Goal: Navigation & Orientation: Find specific page/section

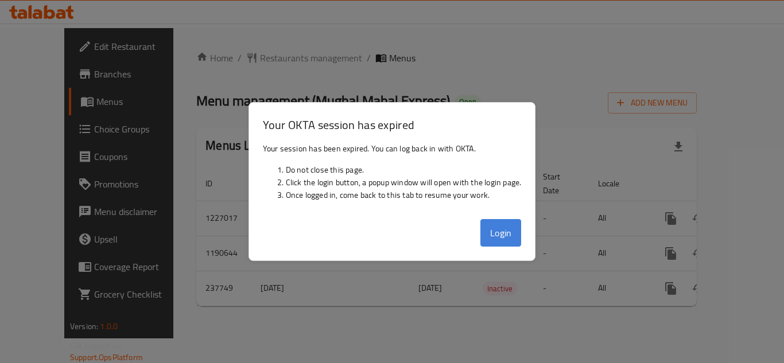
click at [509, 229] on button "Login" at bounding box center [501, 233] width 41 height 28
click at [492, 223] on button "Login" at bounding box center [501, 233] width 41 height 28
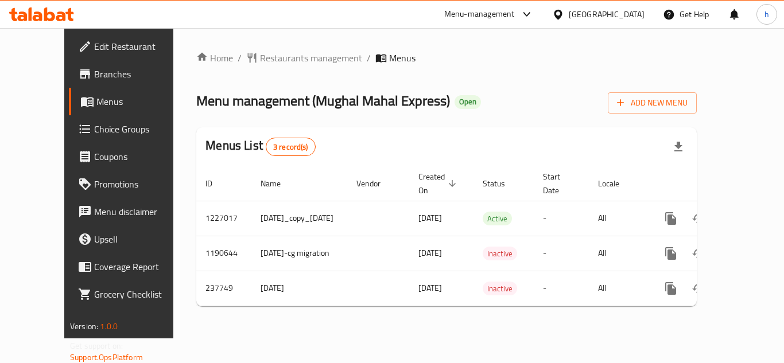
click at [622, 14] on div "[GEOGRAPHIC_DATA]" at bounding box center [607, 14] width 76 height 13
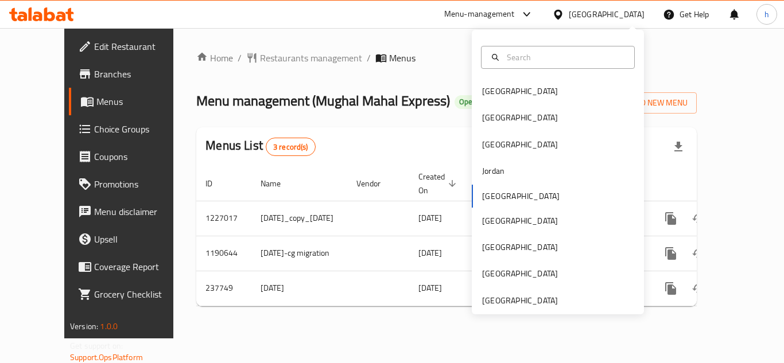
click at [439, 36] on div "Home / Restaurants management / Menus Menu management ( Mughal Mahal Express ) …" at bounding box center [446, 183] width 547 height 311
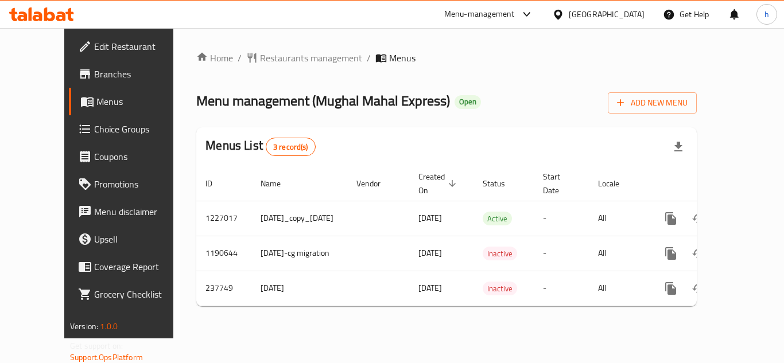
click at [515, 18] on div "Menu-management" at bounding box center [479, 14] width 71 height 14
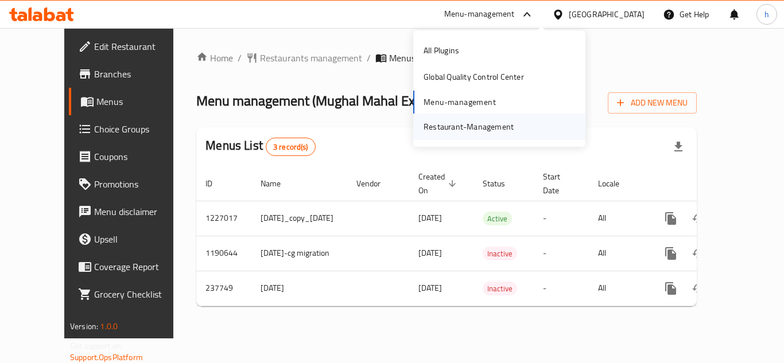
click at [485, 130] on div "Restaurant-Management" at bounding box center [469, 127] width 90 height 13
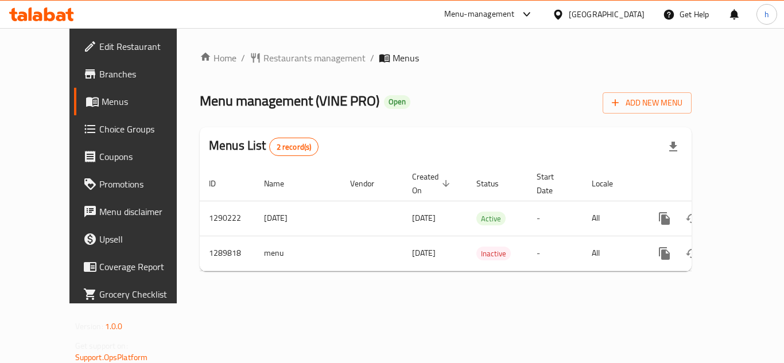
click at [564, 17] on icon at bounding box center [558, 15] width 12 height 12
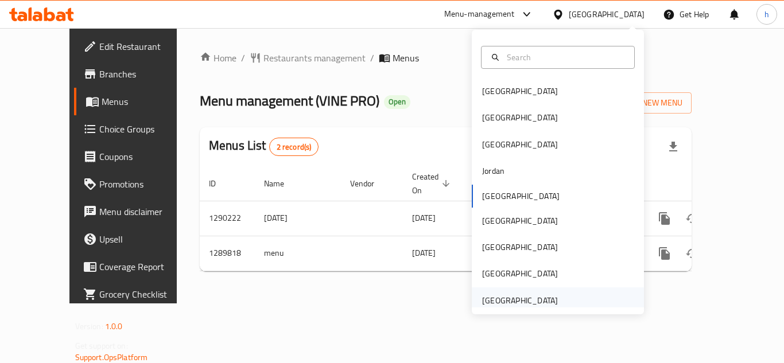
click at [534, 305] on div "[GEOGRAPHIC_DATA]" at bounding box center [520, 301] width 76 height 13
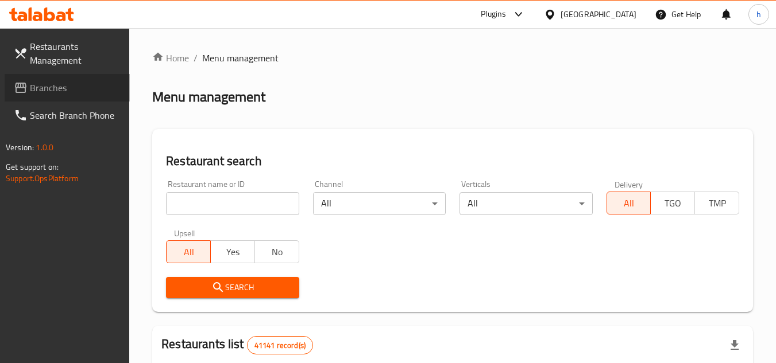
click at [68, 91] on span "Branches" at bounding box center [75, 88] width 91 height 14
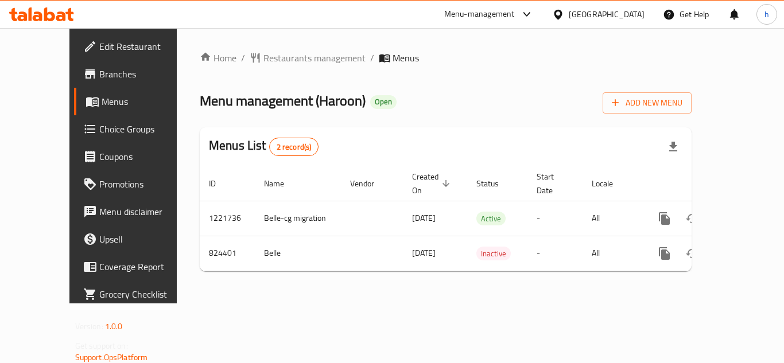
click at [515, 13] on div "Menu-management" at bounding box center [479, 14] width 71 height 14
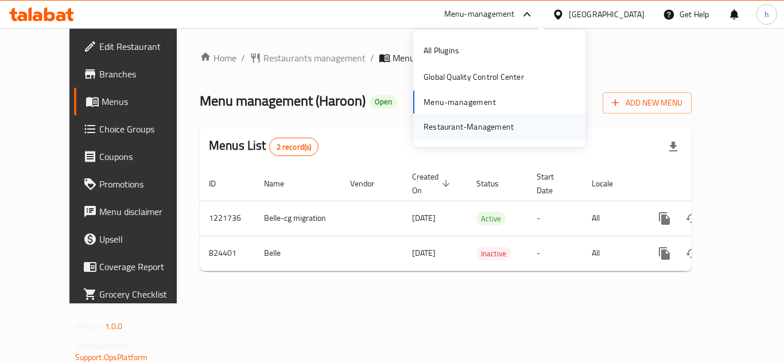
click at [490, 128] on div "Restaurant-Management" at bounding box center [469, 127] width 90 height 13
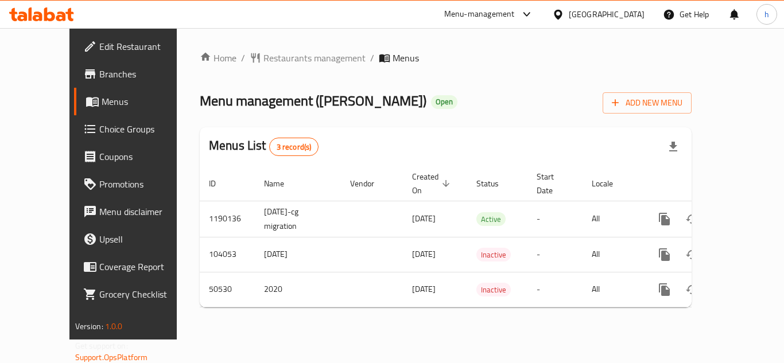
click at [633, 13] on div "Kuwait" at bounding box center [607, 14] width 76 height 13
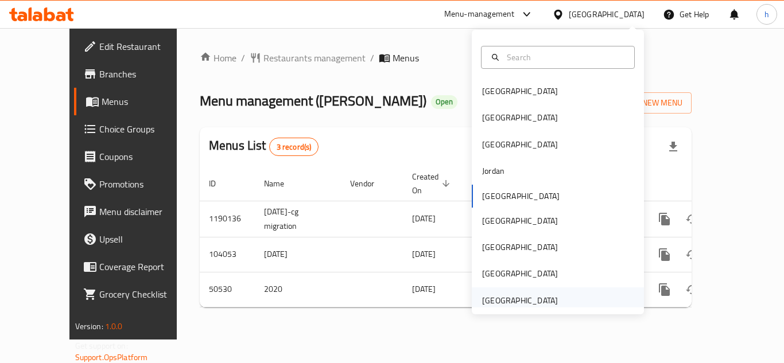
click at [548, 300] on div "[GEOGRAPHIC_DATA]" at bounding box center [520, 301] width 94 height 26
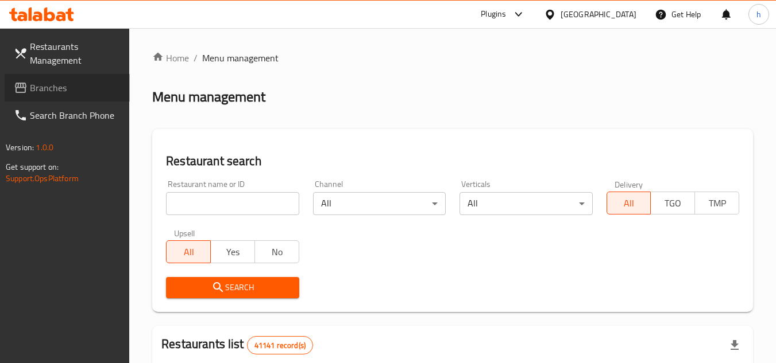
click at [55, 88] on span "Branches" at bounding box center [75, 88] width 91 height 14
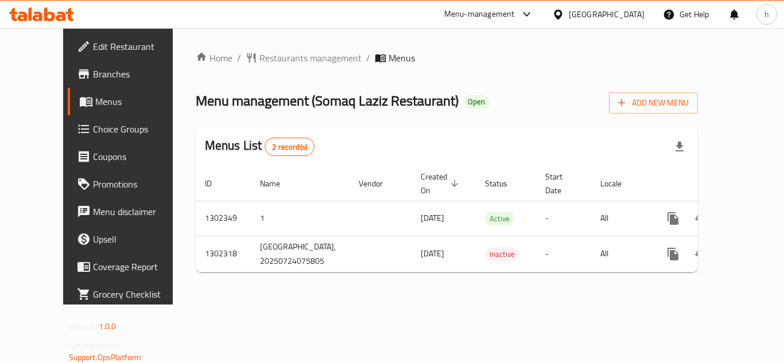
click at [506, 13] on div "Menu-management" at bounding box center [479, 14] width 71 height 14
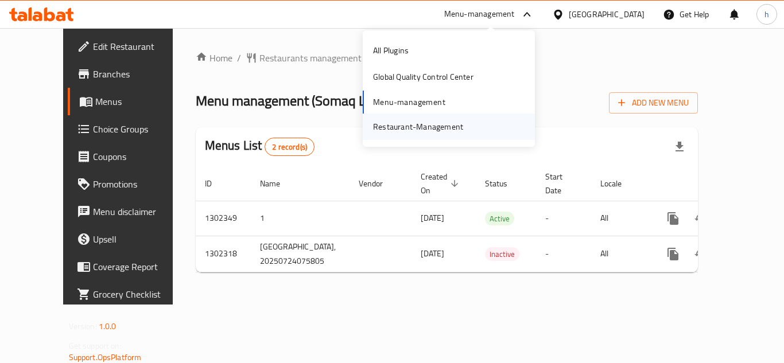
click at [454, 117] on div "Restaurant-Management" at bounding box center [418, 127] width 109 height 26
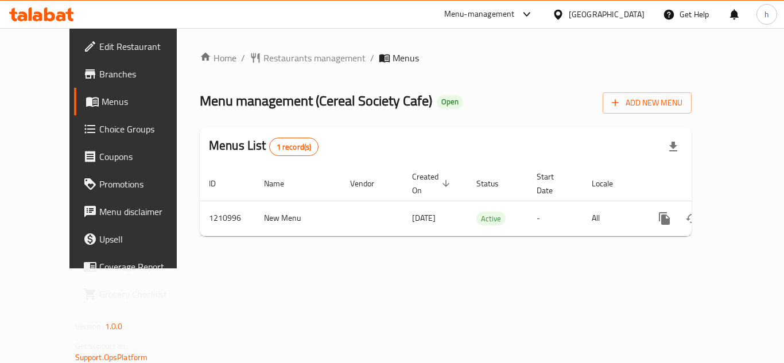
click at [490, 6] on div "Menu-management" at bounding box center [489, 15] width 108 height 28
click at [506, 11] on div "Menu-management" at bounding box center [479, 14] width 71 height 14
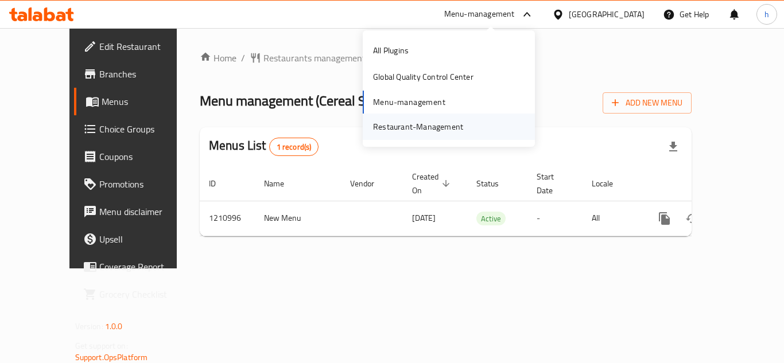
click at [428, 127] on div "Restaurant-Management" at bounding box center [418, 127] width 90 height 13
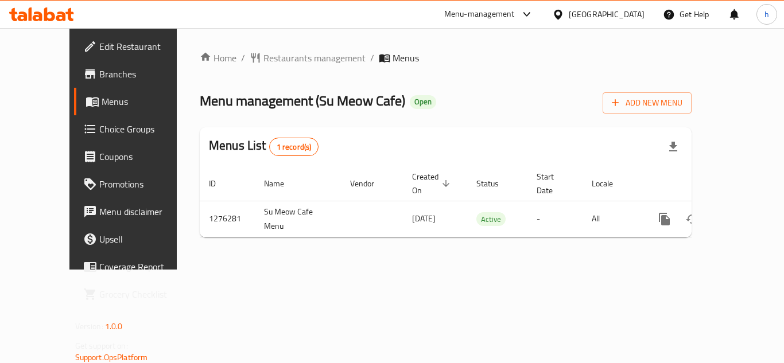
click at [491, 11] on div "Menu-management" at bounding box center [479, 14] width 71 height 14
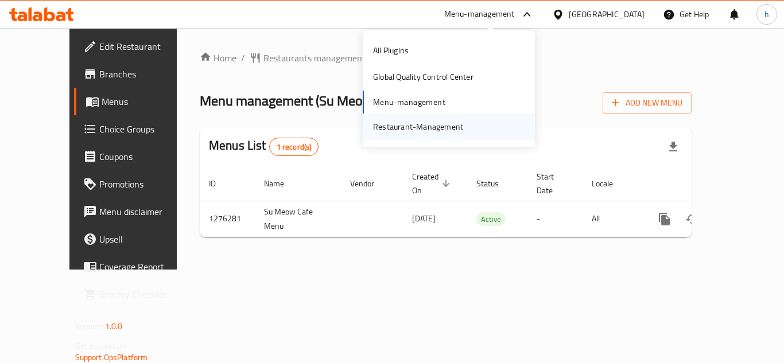
click at [466, 127] on div "Restaurant-Management" at bounding box center [418, 127] width 109 height 26
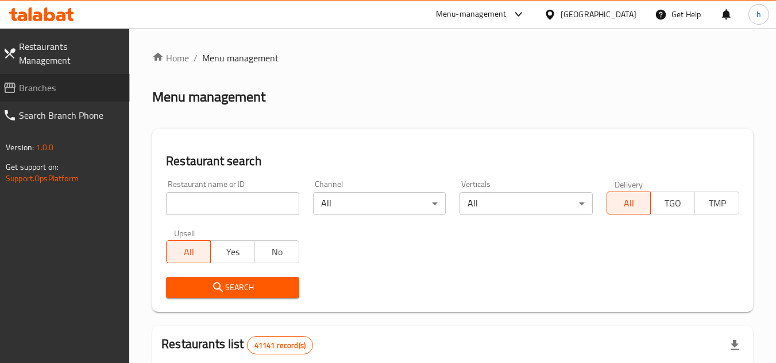
click at [81, 81] on span "Branches" at bounding box center [70, 88] width 102 height 14
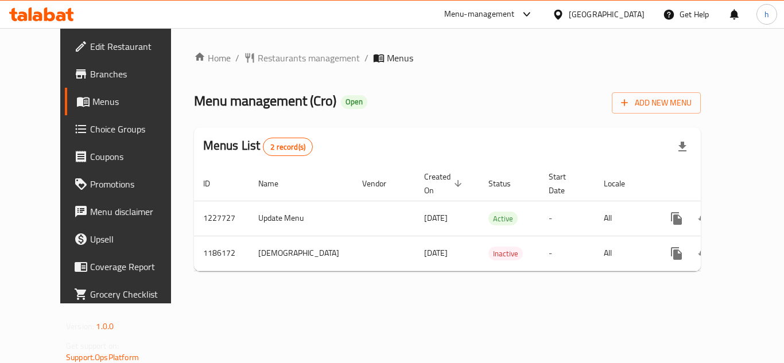
click at [562, 13] on icon at bounding box center [558, 14] width 8 height 10
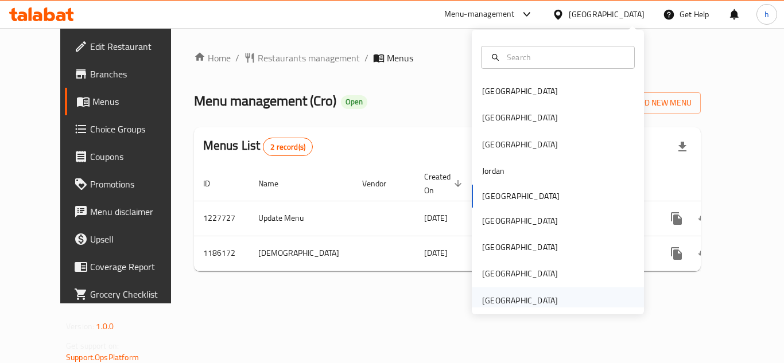
click at [531, 295] on div "[GEOGRAPHIC_DATA]" at bounding box center [520, 301] width 76 height 13
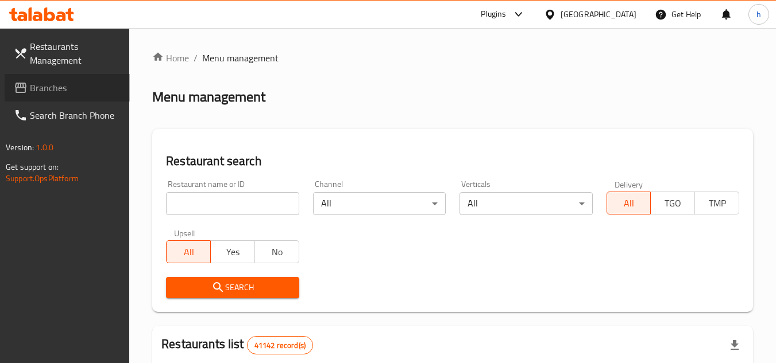
click at [48, 88] on span "Branches" at bounding box center [75, 88] width 91 height 14
